Goal: Task Accomplishment & Management: Manage account settings

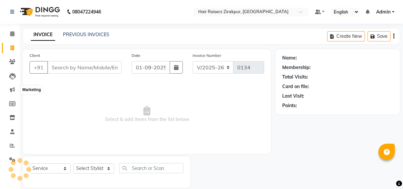
select select "8680"
select select "service"
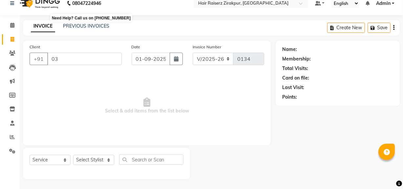
type input "0"
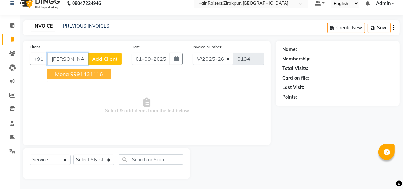
click at [77, 63] on input "[PERSON_NAME]" at bounding box center [67, 59] width 41 height 12
type input "m"
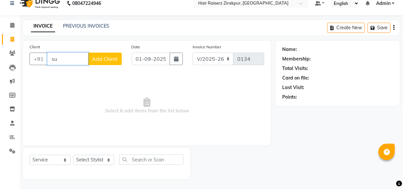
type input "s"
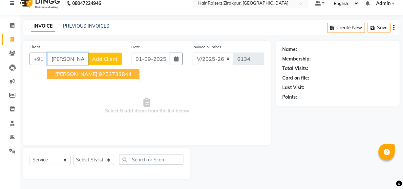
click at [99, 76] on ngb-highlight "9253733844" at bounding box center [115, 74] width 33 height 7
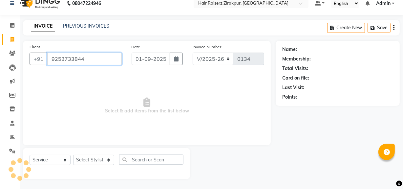
type input "9253733844"
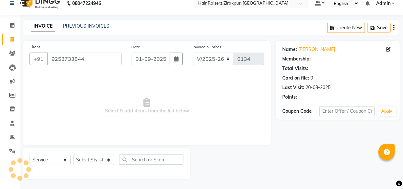
select select "1: Object"
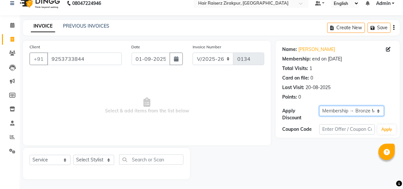
click at [343, 108] on select "Select Membership → Bronze Membership" at bounding box center [351, 111] width 65 height 10
click at [243, 98] on span "Select & add items from the list below" at bounding box center [147, 106] width 235 height 66
click at [377, 110] on select "Select Membership → Bronze Membership" at bounding box center [351, 111] width 65 height 10
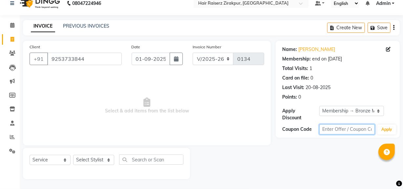
click at [367, 133] on input "text" at bounding box center [346, 129] width 55 height 10
click at [157, 115] on span "Select & add items from the list below" at bounding box center [147, 106] width 235 height 66
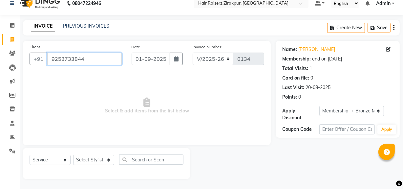
click at [92, 59] on input "9253733844" at bounding box center [84, 59] width 74 height 12
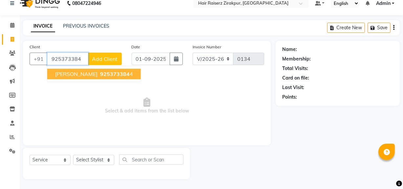
type input "9253733844"
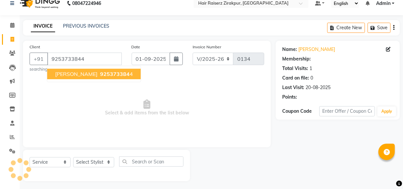
select select "1: Object"
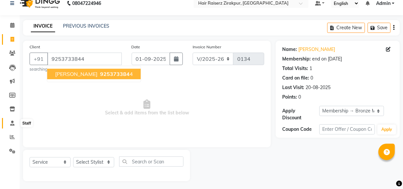
click at [14, 123] on icon at bounding box center [12, 122] width 4 height 5
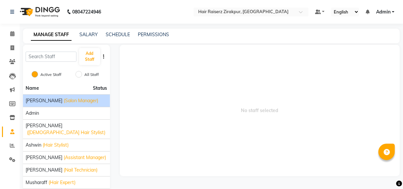
click at [69, 104] on span "(Salon Manager)" at bounding box center [81, 100] width 34 height 7
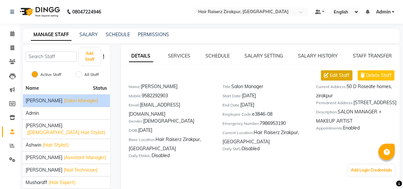
click at [337, 75] on span "Edit Staff" at bounding box center [340, 75] width 20 height 7
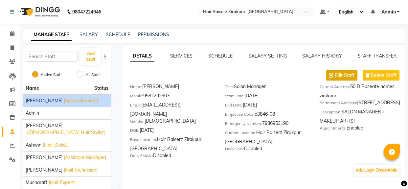
select select "[DEMOGRAPHIC_DATA]"
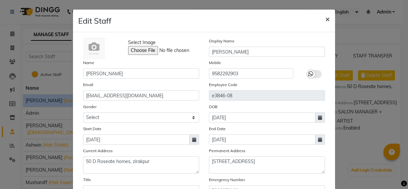
click at [325, 19] on span "×" at bounding box center [327, 19] width 5 height 10
select select
checkbox input "false"
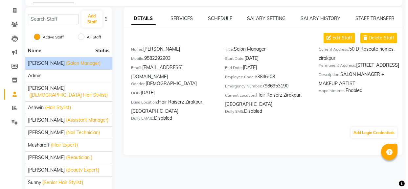
scroll to position [45, 0]
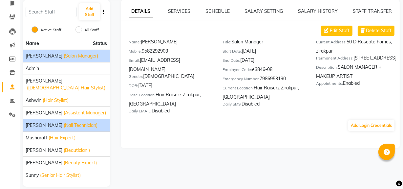
click at [74, 122] on span "(Nail Technician)" at bounding box center [81, 125] width 34 height 7
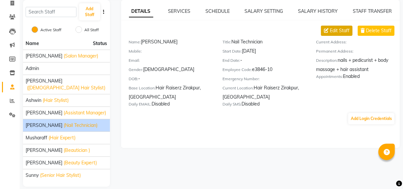
click at [339, 30] on span "Edit Staff" at bounding box center [340, 30] width 20 height 7
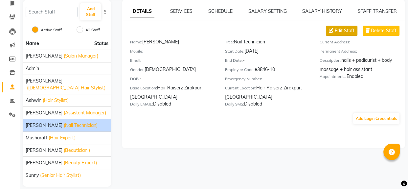
select select "[DEMOGRAPHIC_DATA]"
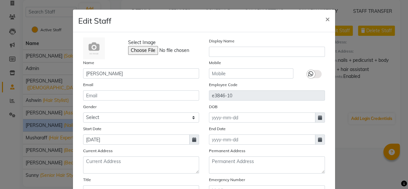
click at [194, 139] on span at bounding box center [194, 139] width 10 height 10
select select "8"
select select "2025"
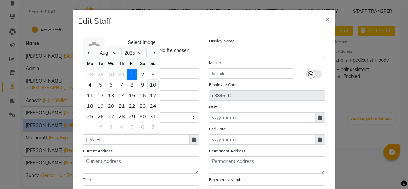
click at [151, 84] on div "10" at bounding box center [153, 84] width 11 height 11
type input "[DATE]"
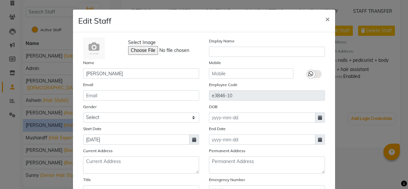
scroll to position [102, 0]
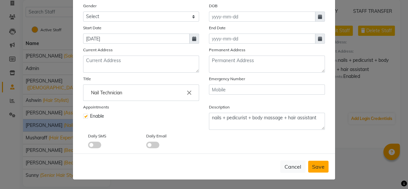
click at [314, 169] on span "Save" at bounding box center [318, 166] width 12 height 7
select select
checkbox input "false"
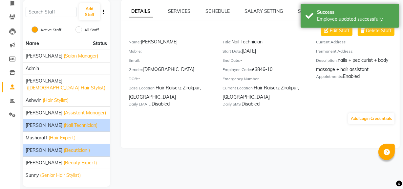
click at [79, 147] on li "[PERSON_NAME] (Beautician )" at bounding box center [66, 150] width 87 height 12
click at [68, 147] on span "(Beautician )" at bounding box center [77, 150] width 26 height 7
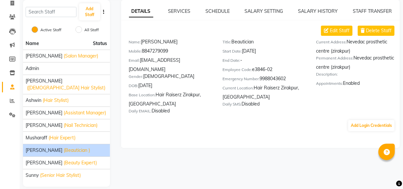
click at [78, 147] on span "(Beautician )" at bounding box center [77, 150] width 26 height 7
click at [343, 34] on button "Edit Staff" at bounding box center [337, 31] width 32 height 10
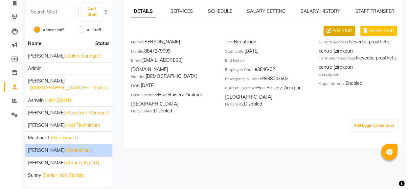
select select "[DEMOGRAPHIC_DATA]"
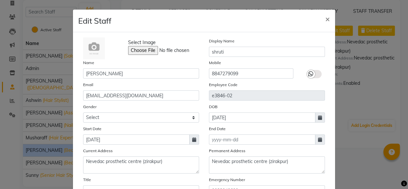
click at [192, 138] on icon at bounding box center [194, 139] width 4 height 5
select select "8"
select select "2025"
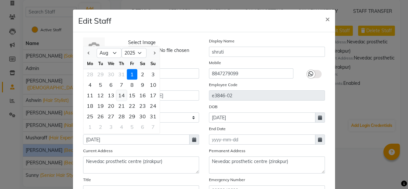
click at [123, 96] on div "14" at bounding box center [121, 95] width 11 height 11
type input "14-08-2025"
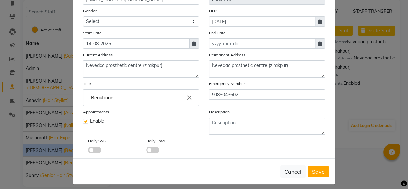
scroll to position [96, 0]
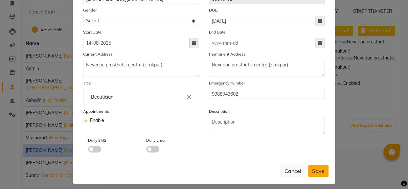
click at [318, 173] on span "Save" at bounding box center [318, 170] width 12 height 7
select select
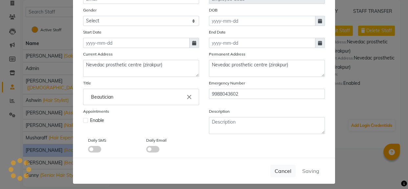
checkbox input "false"
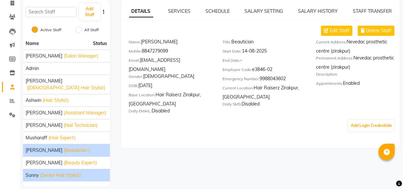
click at [57, 172] on span "(Senior Hair Stylist)" at bounding box center [60, 175] width 41 height 7
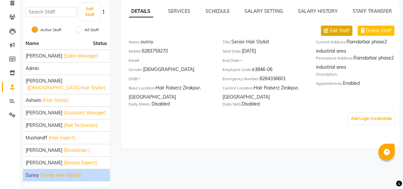
click at [330, 32] on span "Edit Staff" at bounding box center [340, 30] width 20 height 7
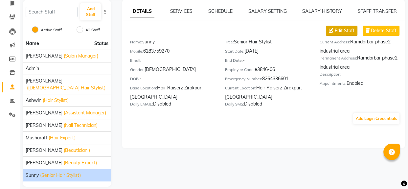
select select "[DEMOGRAPHIC_DATA]"
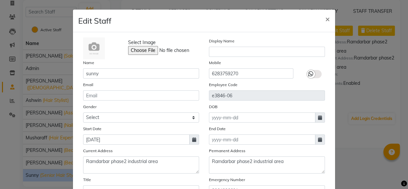
click at [192, 141] on icon at bounding box center [194, 139] width 4 height 5
select select "8"
select select "2025"
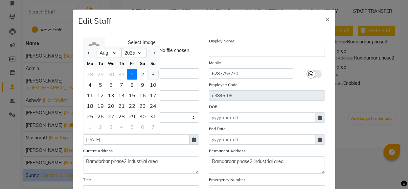
click at [151, 78] on div "3" at bounding box center [153, 74] width 11 height 11
type input "[DATE]"
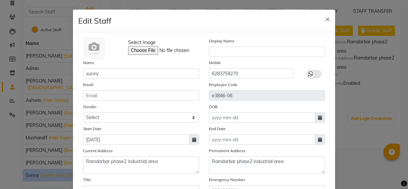
scroll to position [102, 0]
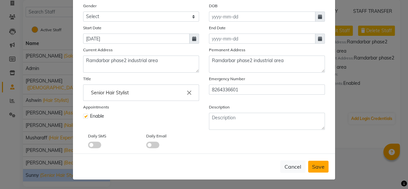
click at [314, 167] on span "Save" at bounding box center [318, 166] width 12 height 7
select select
checkbox input "false"
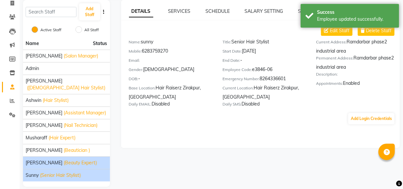
click at [74, 159] on span "(Beauty Expert)" at bounding box center [80, 162] width 33 height 7
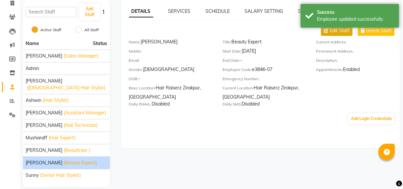
click at [340, 32] on span "Edit Staff" at bounding box center [340, 30] width 20 height 7
select select "[DEMOGRAPHIC_DATA]"
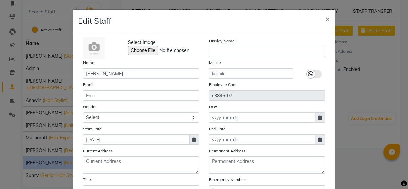
click at [193, 140] on icon at bounding box center [194, 139] width 4 height 5
select select "8"
select select "2025"
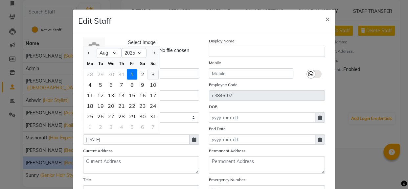
click at [149, 76] on div "3" at bounding box center [153, 74] width 11 height 11
type input "[DATE]"
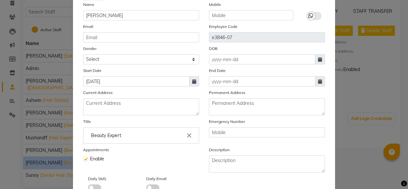
scroll to position [79, 0]
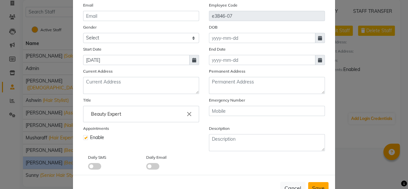
click at [317, 185] on span "Save" at bounding box center [318, 187] width 12 height 7
select select
checkbox input "false"
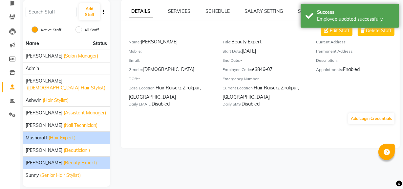
click at [89, 134] on div "Musharaff (Hair Expert)" at bounding box center [67, 137] width 82 height 7
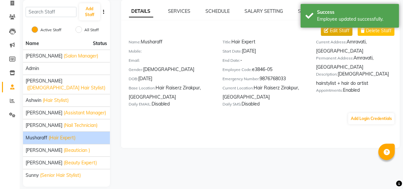
click at [338, 28] on span "Edit Staff" at bounding box center [340, 30] width 20 height 7
select select "[DEMOGRAPHIC_DATA]"
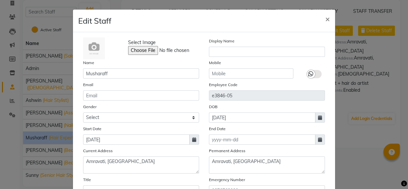
click at [190, 143] on span at bounding box center [194, 139] width 10 height 10
select select "8"
select select "2025"
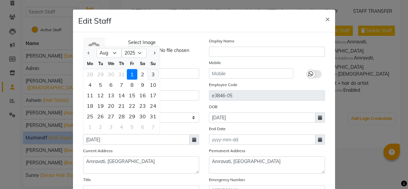
click at [150, 77] on div "3" at bounding box center [153, 74] width 11 height 11
type input "[DATE]"
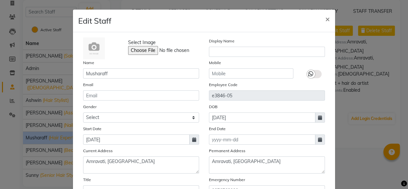
scroll to position [102, 0]
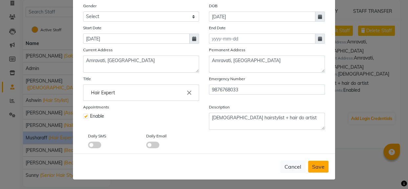
click at [312, 171] on button "Save" at bounding box center [318, 166] width 20 height 12
select select
checkbox input "false"
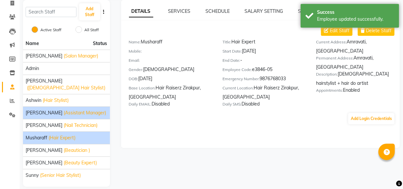
click at [45, 109] on li "[PERSON_NAME] (Assistant Manager)" at bounding box center [66, 112] width 87 height 12
click at [64, 109] on span "(Assistant Manager)" at bounding box center [85, 112] width 42 height 7
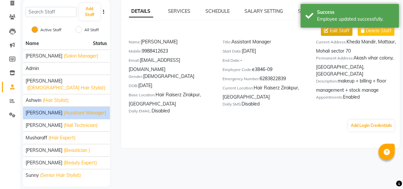
click at [339, 28] on span "Edit Staff" at bounding box center [340, 30] width 20 height 7
select select "[DEMOGRAPHIC_DATA]"
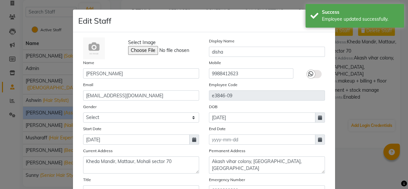
click at [193, 138] on icon at bounding box center [194, 139] width 4 height 5
select select "8"
select select "2025"
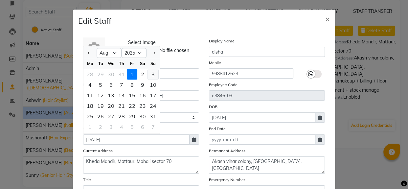
click at [149, 78] on div "3" at bounding box center [153, 74] width 11 height 11
type input "[DATE]"
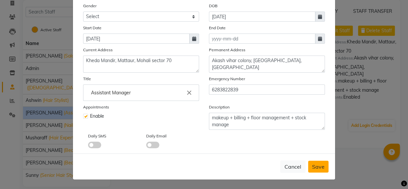
click at [313, 164] on span "Save" at bounding box center [318, 166] width 12 height 7
select select
checkbox input "false"
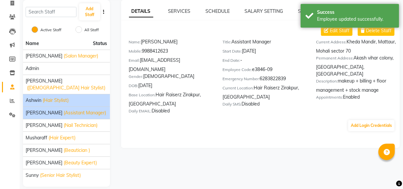
click at [66, 97] on span "(Hair Stylist)" at bounding box center [56, 100] width 26 height 7
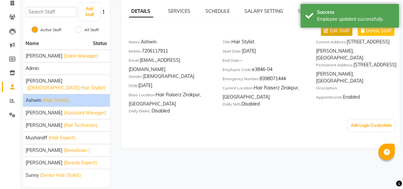
click at [344, 29] on span "Edit Staff" at bounding box center [340, 30] width 20 height 7
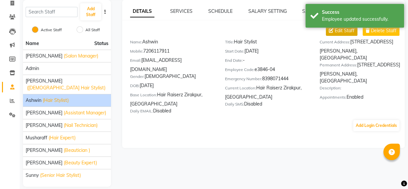
select select "[DEMOGRAPHIC_DATA]"
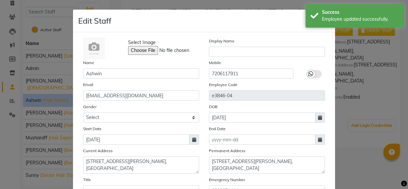
click at [192, 141] on icon at bounding box center [194, 139] width 4 height 5
select select "8"
select select "2025"
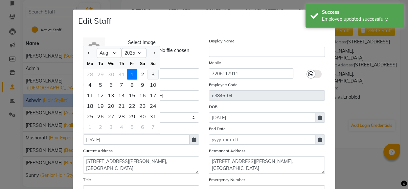
click at [151, 76] on div "3" at bounding box center [153, 74] width 11 height 11
type input "[DATE]"
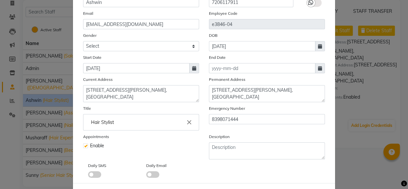
scroll to position [90, 0]
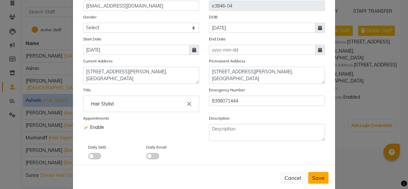
click at [321, 181] on span "Save" at bounding box center [318, 177] width 12 height 7
select select
checkbox input "false"
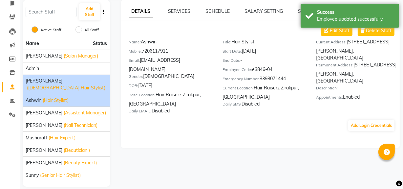
click at [89, 84] on span "([DEMOGRAPHIC_DATA] Hair Stylist)" at bounding box center [66, 87] width 78 height 7
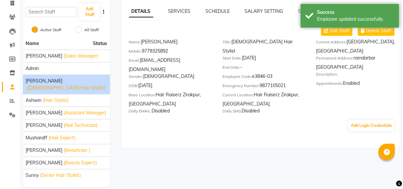
click at [89, 84] on span "([DEMOGRAPHIC_DATA] Hair Stylist)" at bounding box center [66, 87] width 78 height 7
click at [334, 32] on span "Edit Staff" at bounding box center [340, 30] width 20 height 7
select select "[DEMOGRAPHIC_DATA]"
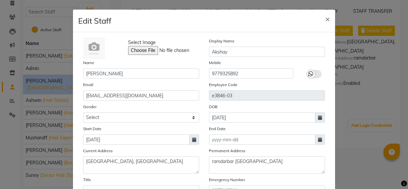
click at [192, 138] on icon at bounding box center [194, 139] width 4 height 5
select select "8"
select select "2025"
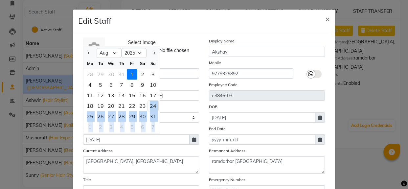
drag, startPoint x: 190, startPoint y: 138, endPoint x: 148, endPoint y: 107, distance: 52.8
click at [148, 134] on div "[DATE] Jan Feb Mar Apr May Jun [DATE] Aug Sep Oct Nov [DATE] 2016 2017 2018 201…" at bounding box center [141, 139] width 116 height 10
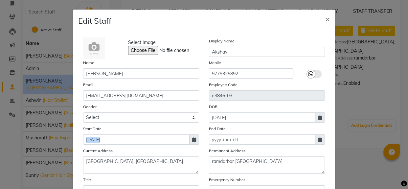
click at [194, 141] on icon at bounding box center [194, 139] width 4 height 5
select select "8"
select select "2025"
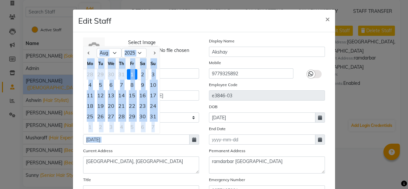
click at [142, 77] on div "2" at bounding box center [142, 74] width 11 height 11
type input "[DATE]"
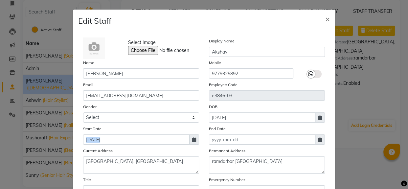
click at [192, 141] on icon at bounding box center [194, 139] width 4 height 5
select select "8"
select select "2025"
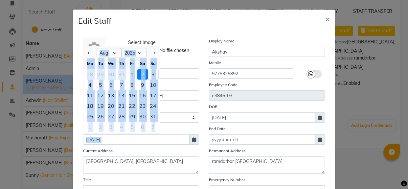
click at [152, 76] on div "3" at bounding box center [153, 74] width 11 height 11
type input "[DATE]"
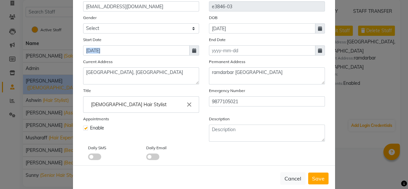
scroll to position [93, 0]
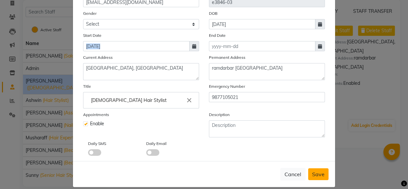
click at [322, 170] on button "Save" at bounding box center [318, 174] width 20 height 12
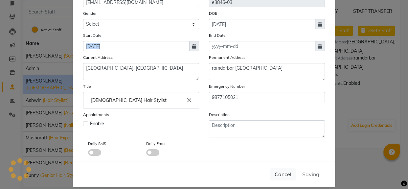
select select
checkbox input "false"
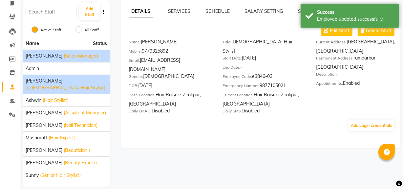
click at [72, 58] on span "(Salon Manager)" at bounding box center [81, 56] width 34 height 7
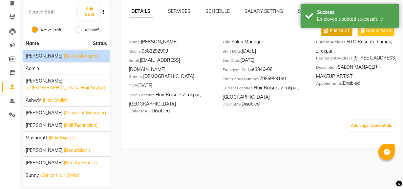
click at [337, 30] on span "Edit Staff" at bounding box center [340, 30] width 20 height 7
select select "[DEMOGRAPHIC_DATA]"
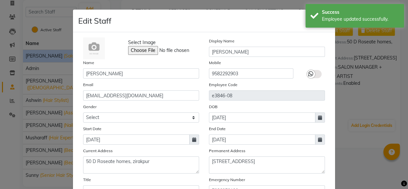
click at [192, 141] on icon at bounding box center [194, 139] width 4 height 5
select select "8"
select select "2025"
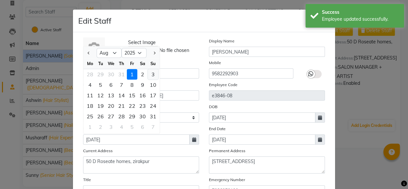
click at [149, 75] on div "3" at bounding box center [153, 74] width 11 height 11
type input "[DATE]"
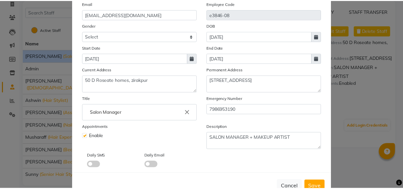
scroll to position [102, 0]
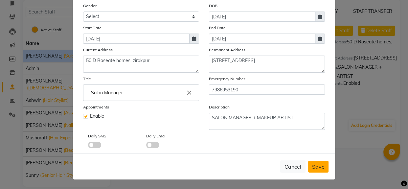
click at [316, 166] on span "Save" at bounding box center [318, 166] width 12 height 7
select select
checkbox input "false"
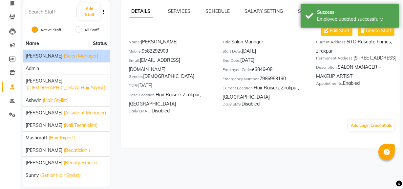
scroll to position [0, 0]
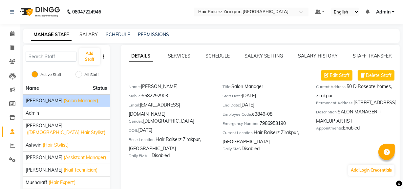
click at [85, 36] on link "SALARY" at bounding box center [88, 35] width 18 height 6
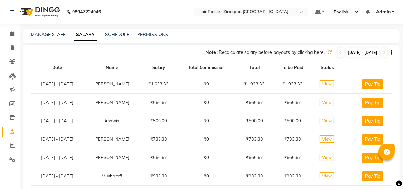
click at [327, 52] on icon at bounding box center [329, 52] width 5 height 5
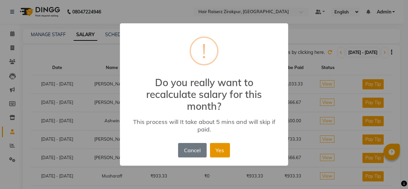
click at [220, 152] on button "Yes" at bounding box center [220, 150] width 20 height 14
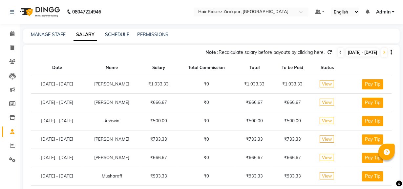
click at [339, 52] on icon at bounding box center [340, 53] width 3 height 4
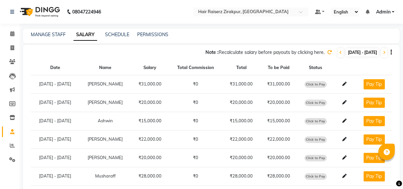
click at [327, 52] on icon at bounding box center [329, 52] width 5 height 5
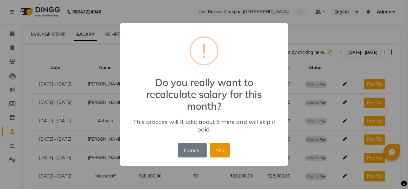
click at [223, 152] on button "Yes" at bounding box center [220, 150] width 20 height 14
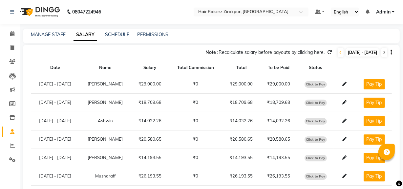
click at [385, 52] on icon at bounding box center [384, 53] width 3 height 4
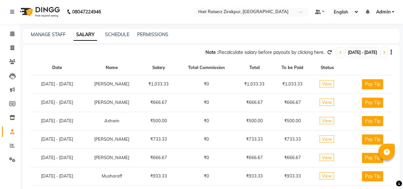
click at [327, 50] on icon at bounding box center [329, 52] width 5 height 5
click at [327, 52] on icon at bounding box center [329, 52] width 5 height 5
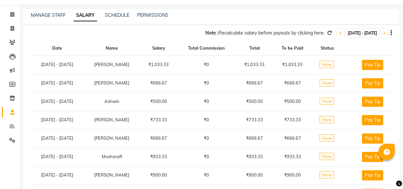
scroll to position [11, 0]
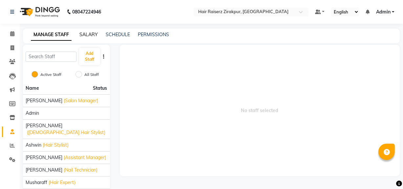
click at [89, 36] on link "SALARY" at bounding box center [88, 35] width 18 height 6
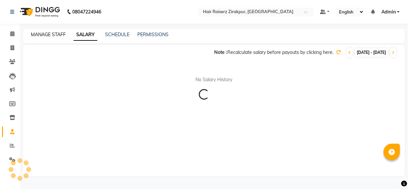
click at [53, 32] on link "MANAGE STAFF" at bounding box center [48, 35] width 35 height 6
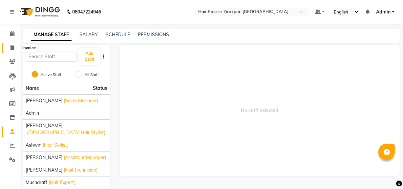
click at [16, 45] on span at bounding box center [12, 48] width 11 height 8
select select "8680"
select select "service"
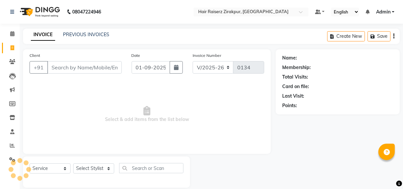
scroll to position [9, 0]
